Goal: Navigation & Orientation: Understand site structure

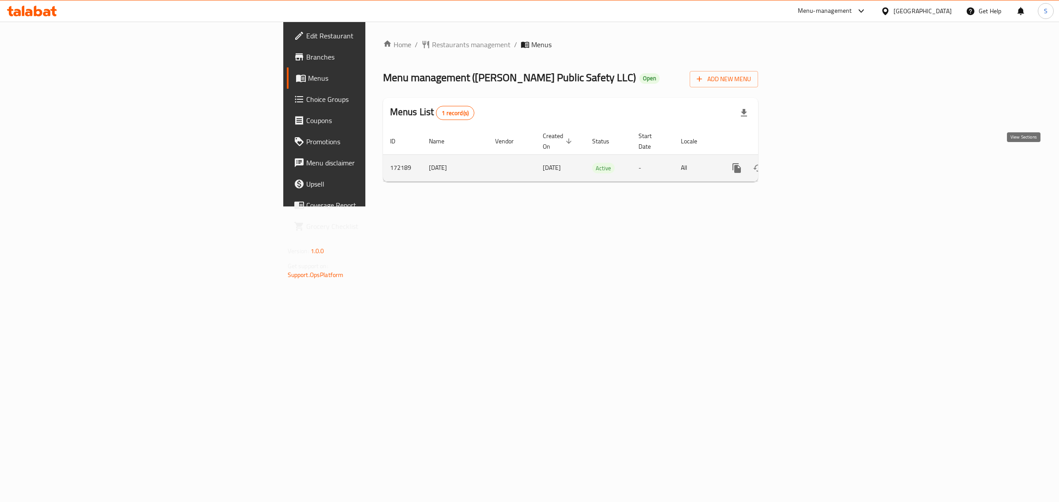
click at [806, 163] on icon "enhanced table" at bounding box center [800, 168] width 11 height 11
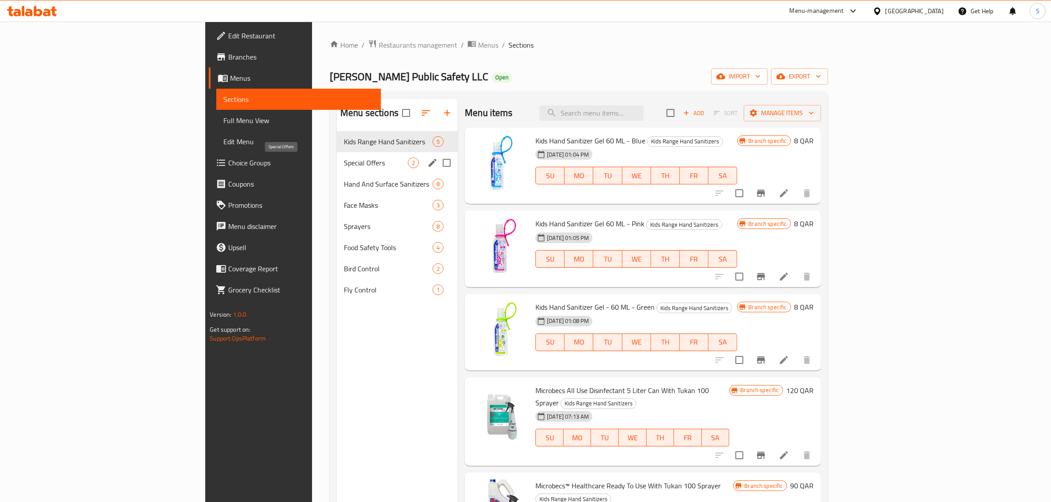
click at [344, 162] on span "Special Offers" at bounding box center [376, 163] width 64 height 11
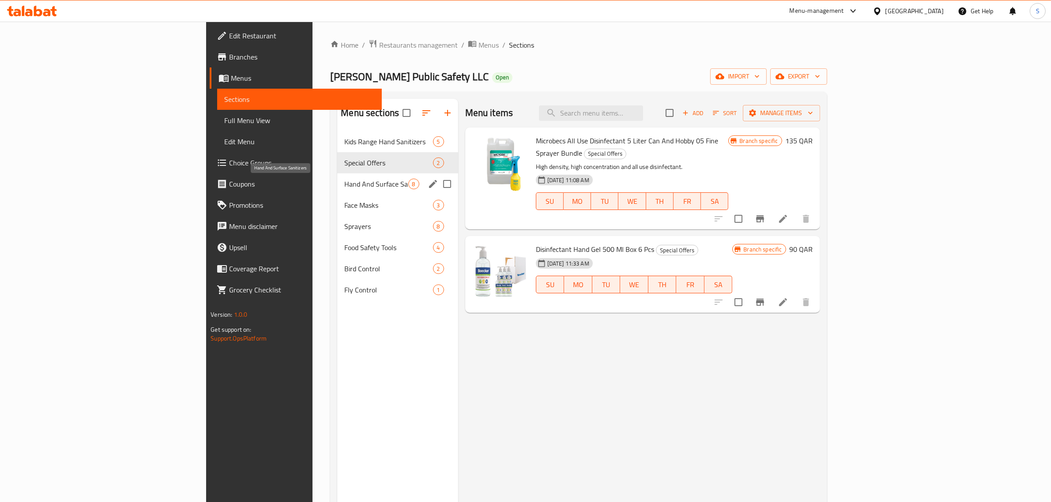
click at [344, 180] on span "Hand And Surface Sanitizers" at bounding box center [376, 184] width 64 height 11
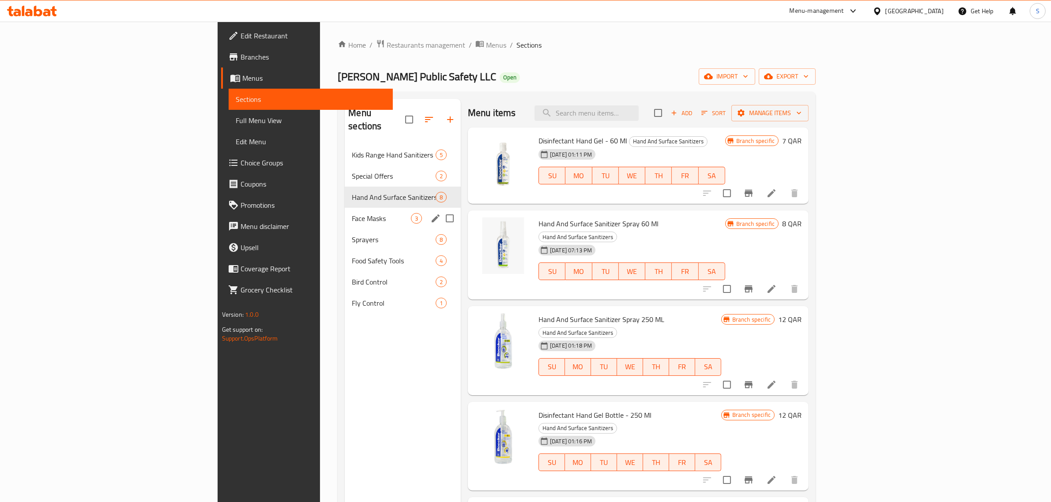
click at [345, 208] on div "Face Masks 3" at bounding box center [403, 218] width 116 height 21
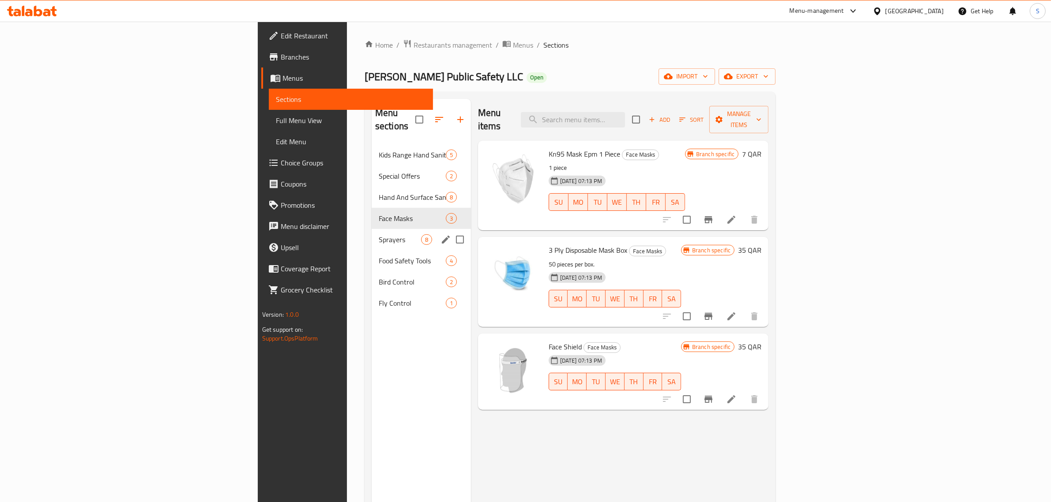
click at [372, 233] on div "Sprayers 8" at bounding box center [421, 239] width 99 height 21
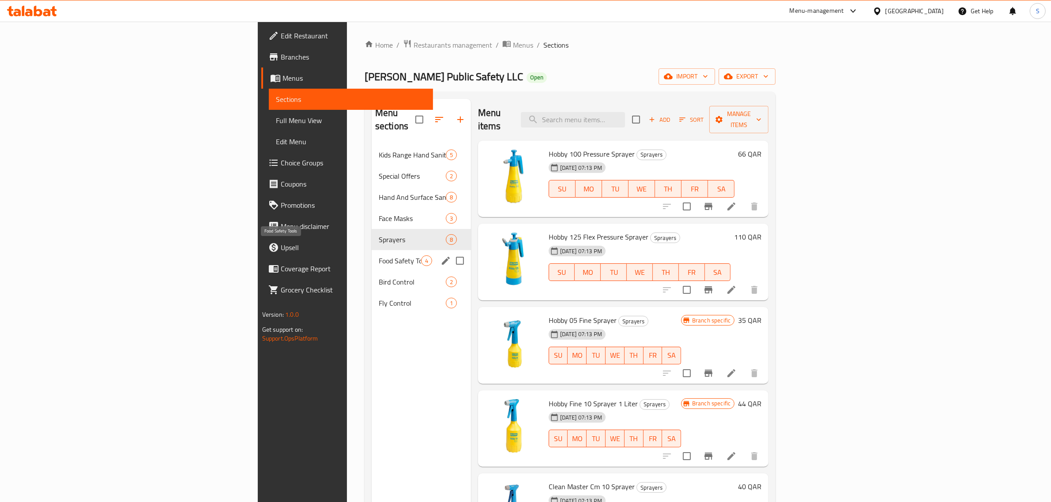
click at [379, 256] on span "Food Safety Tools" at bounding box center [400, 261] width 42 height 11
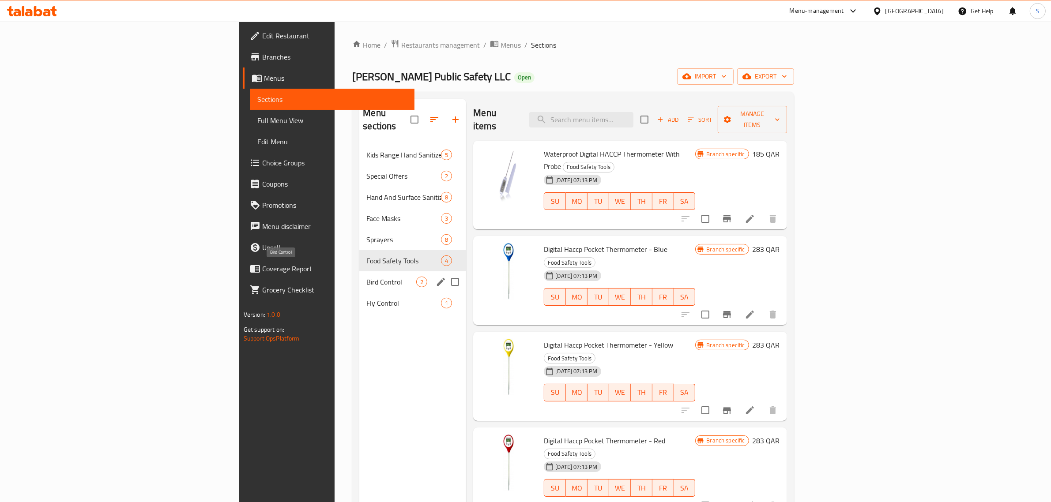
click at [366, 277] on span "Bird Control" at bounding box center [391, 282] width 50 height 11
